Goal: Book appointment/travel/reservation

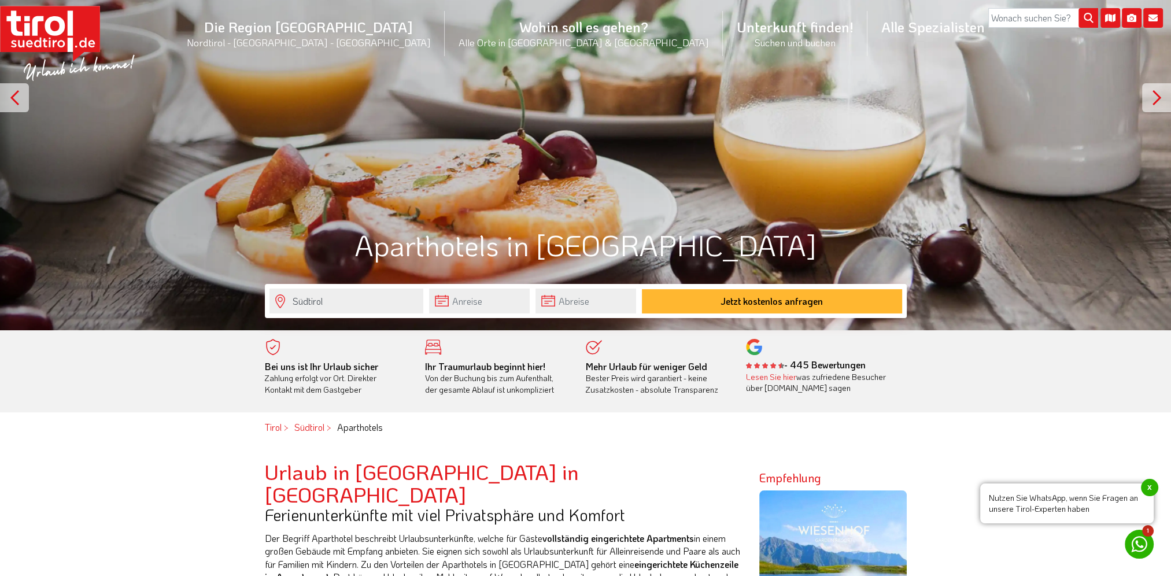
scroll to position [173, 0]
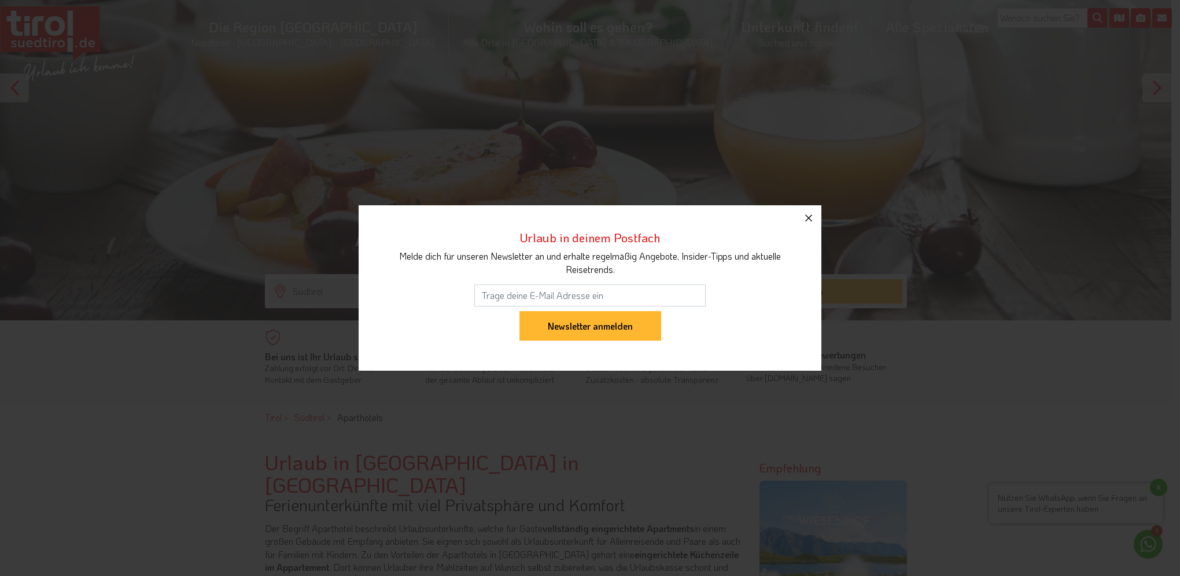
click at [811, 216] on icon "button" at bounding box center [808, 218] width 14 height 14
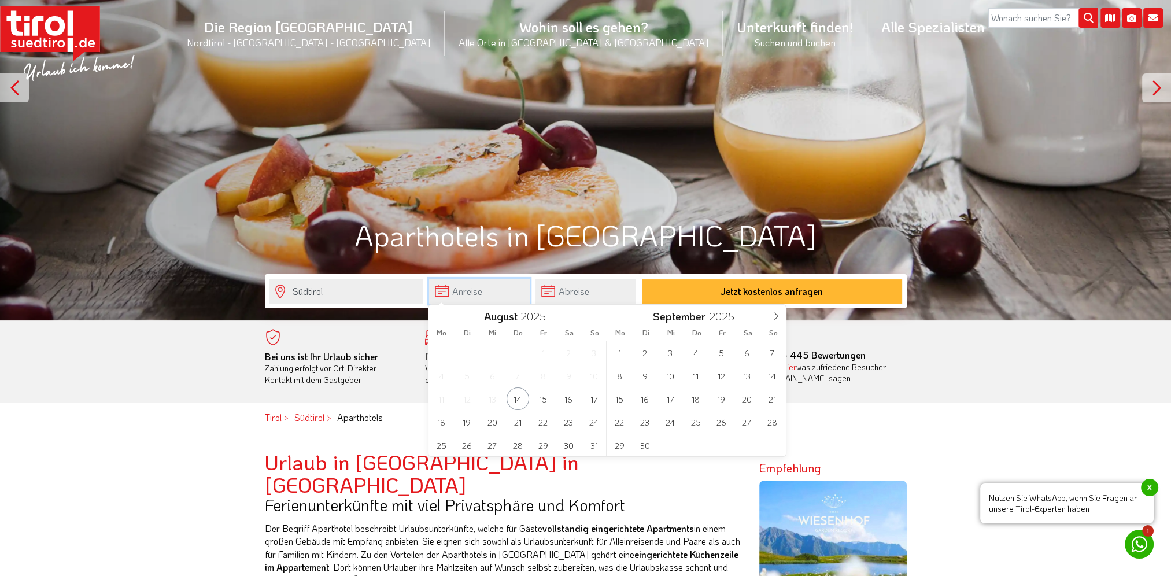
click at [440, 285] on input "text" at bounding box center [479, 291] width 101 height 25
click at [596, 446] on span "31" at bounding box center [594, 445] width 23 height 23
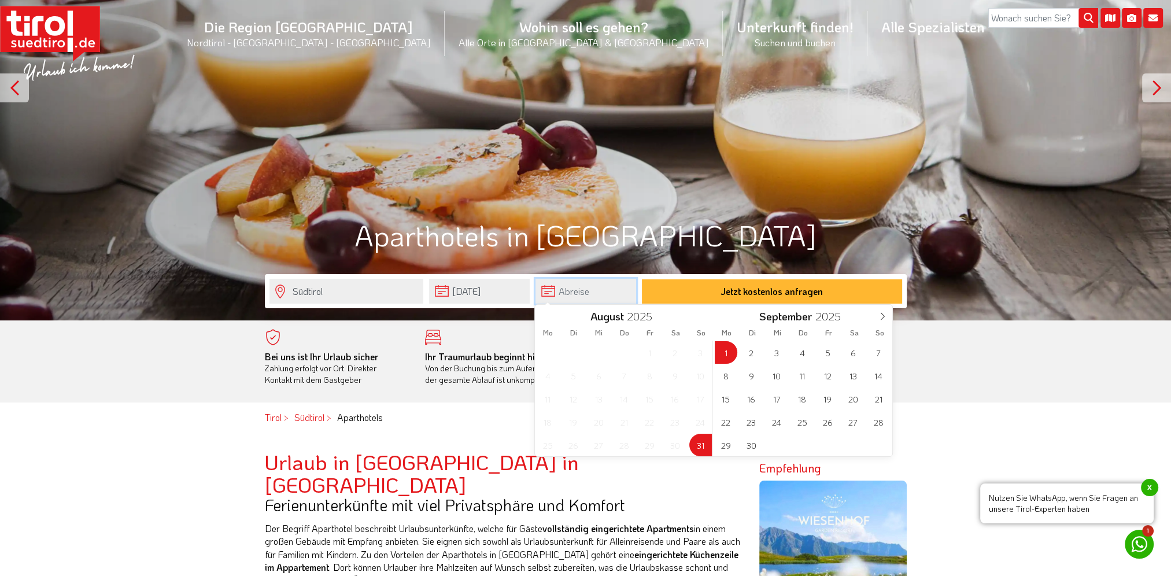
click at [619, 291] on input "text" at bounding box center [585, 291] width 101 height 25
click at [852, 346] on span "6" at bounding box center [853, 352] width 23 height 23
type input "[DATE]"
click at [597, 291] on input "[DATE]" at bounding box center [585, 291] width 101 height 25
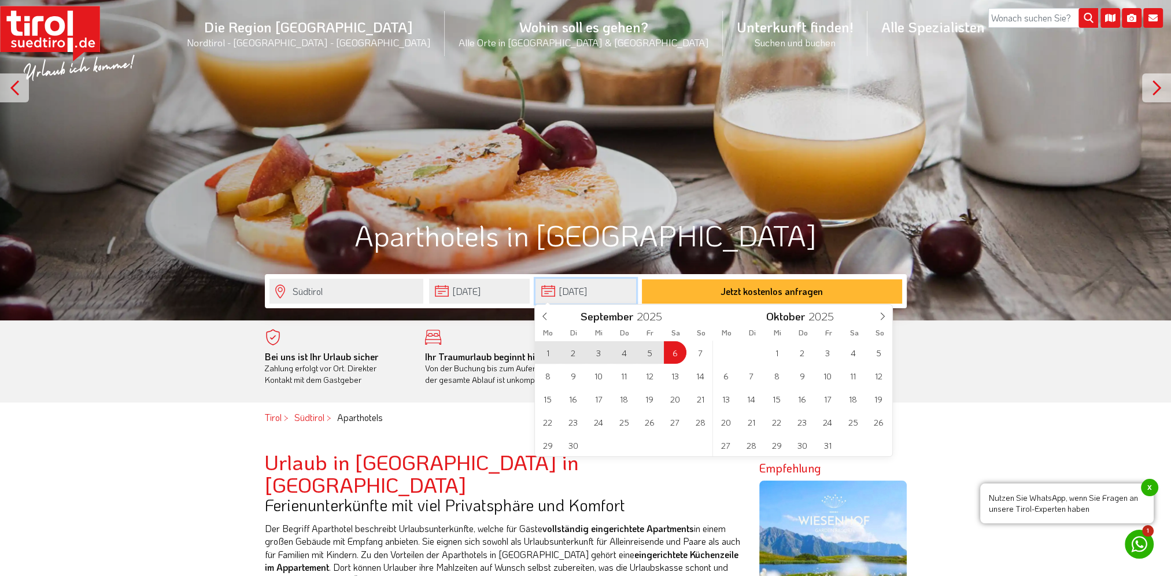
click at [597, 291] on input "[DATE]" at bounding box center [585, 291] width 101 height 25
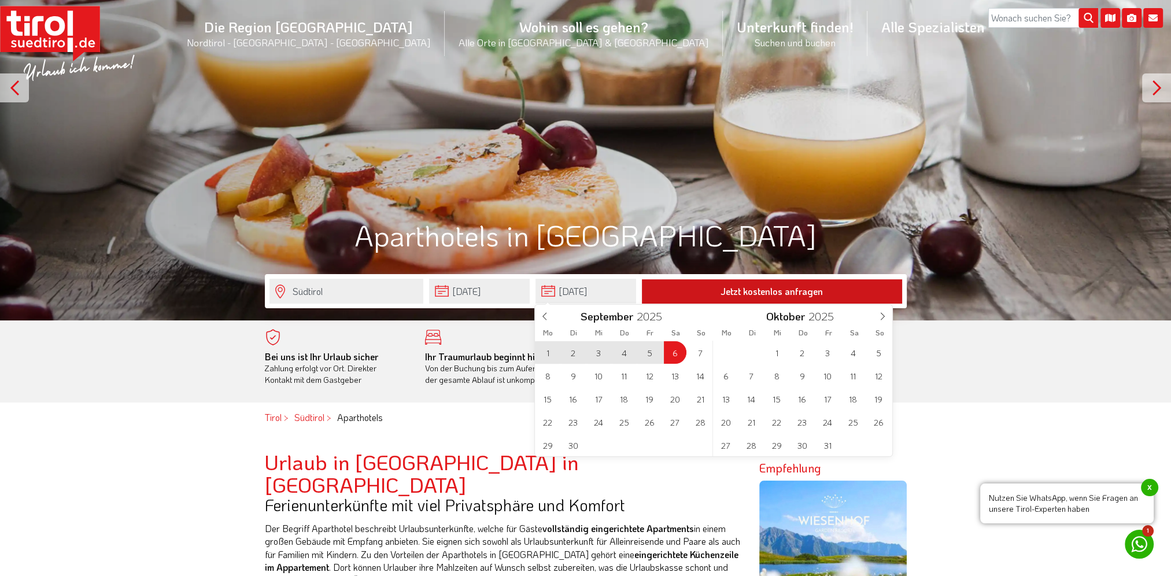
type input "[DATE]"
click at [734, 289] on button "Jetzt kostenlos anfragen" at bounding box center [772, 291] width 260 height 24
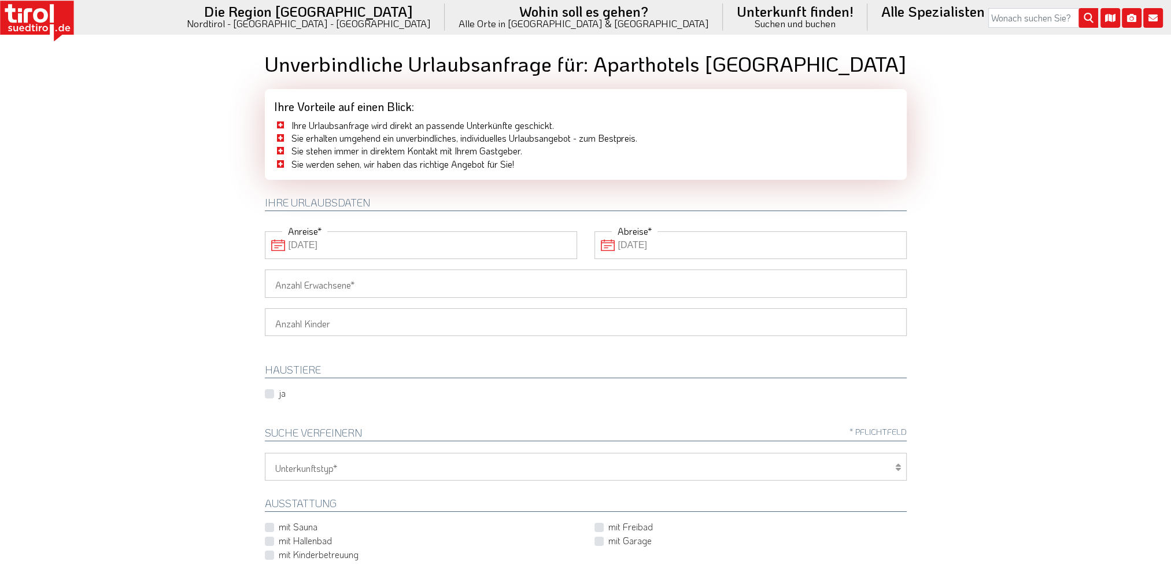
click at [164, 234] on body "Die Region [GEOGRAPHIC_DATA] [GEOGRAPHIC_DATA] - [GEOGRAPHIC_DATA] - [GEOGRAPHI…" at bounding box center [585, 288] width 1171 height 576
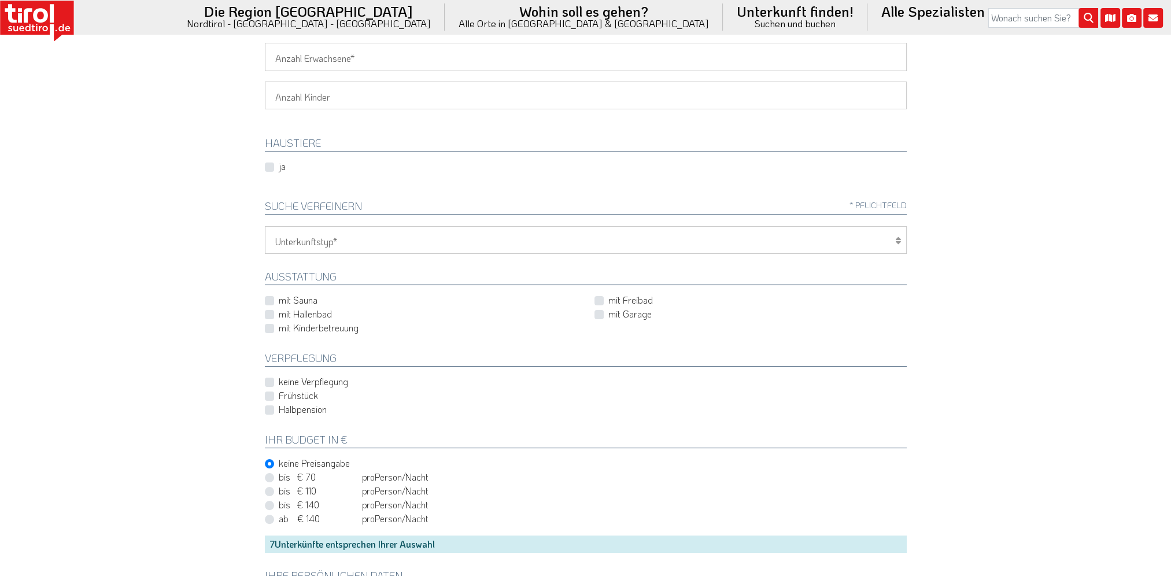
scroll to position [202, 0]
